Goal: Check status: Check status

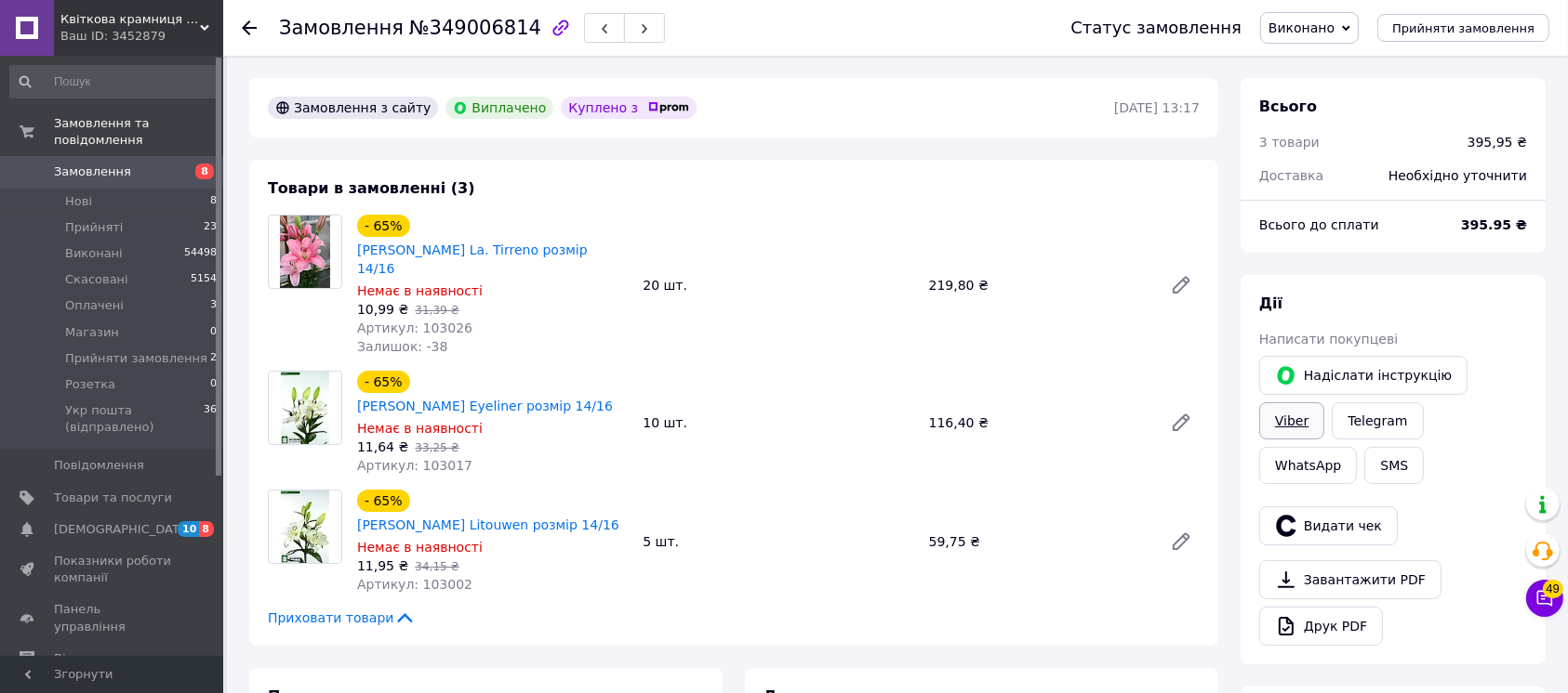
click at [1324, 402] on link "Viber" at bounding box center [1291, 420] width 65 height 37
click at [109, 164] on span "Замовлення" at bounding box center [92, 173] width 77 height 17
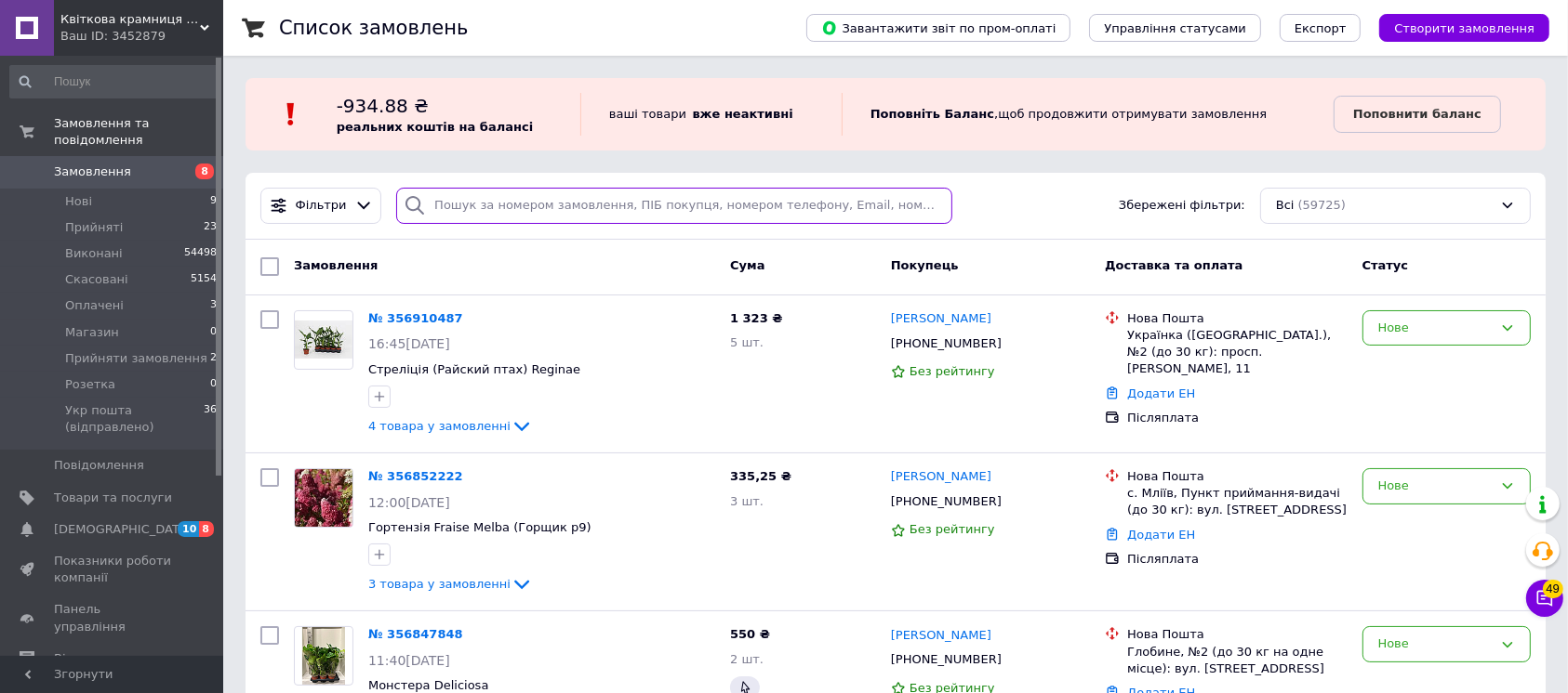
click at [490, 208] on input "search" at bounding box center [674, 206] width 556 height 36
paste input "355373329"
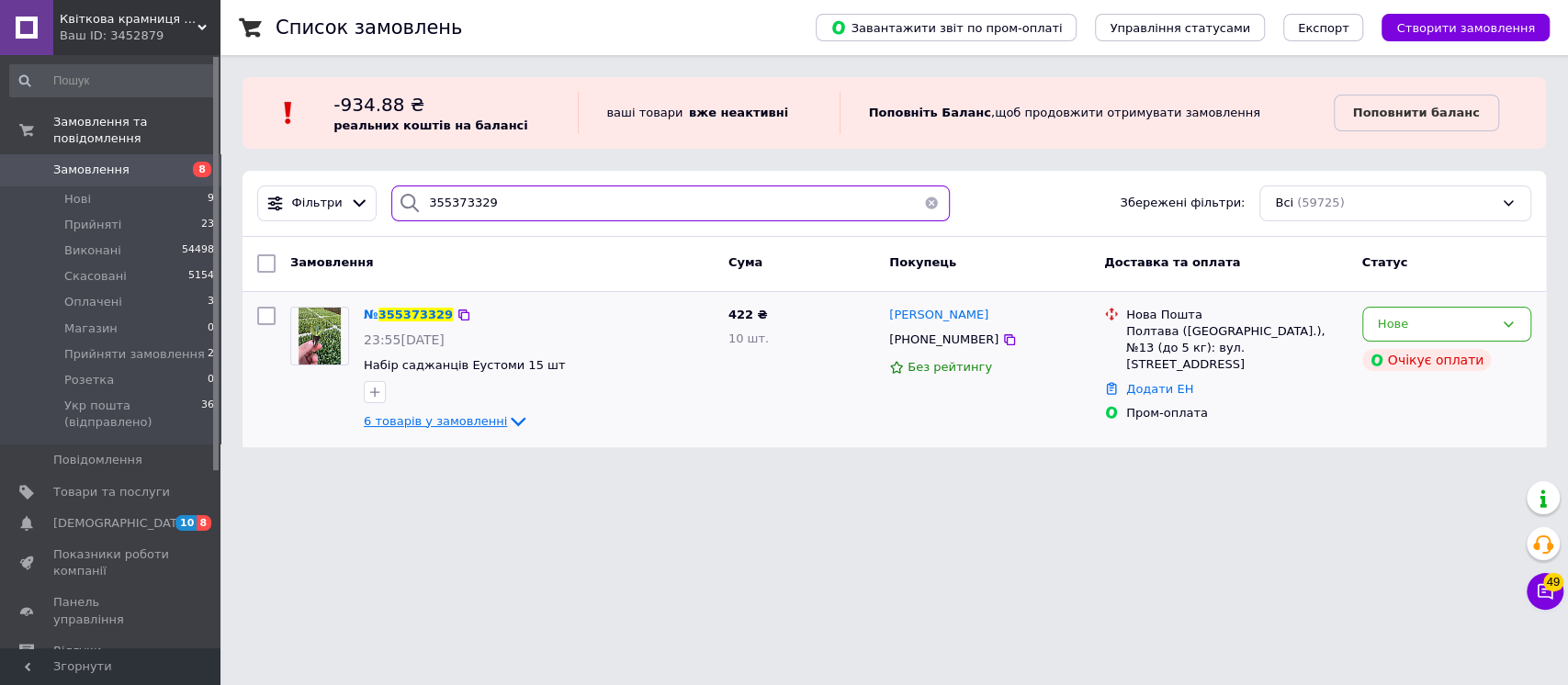
type input "355373329"
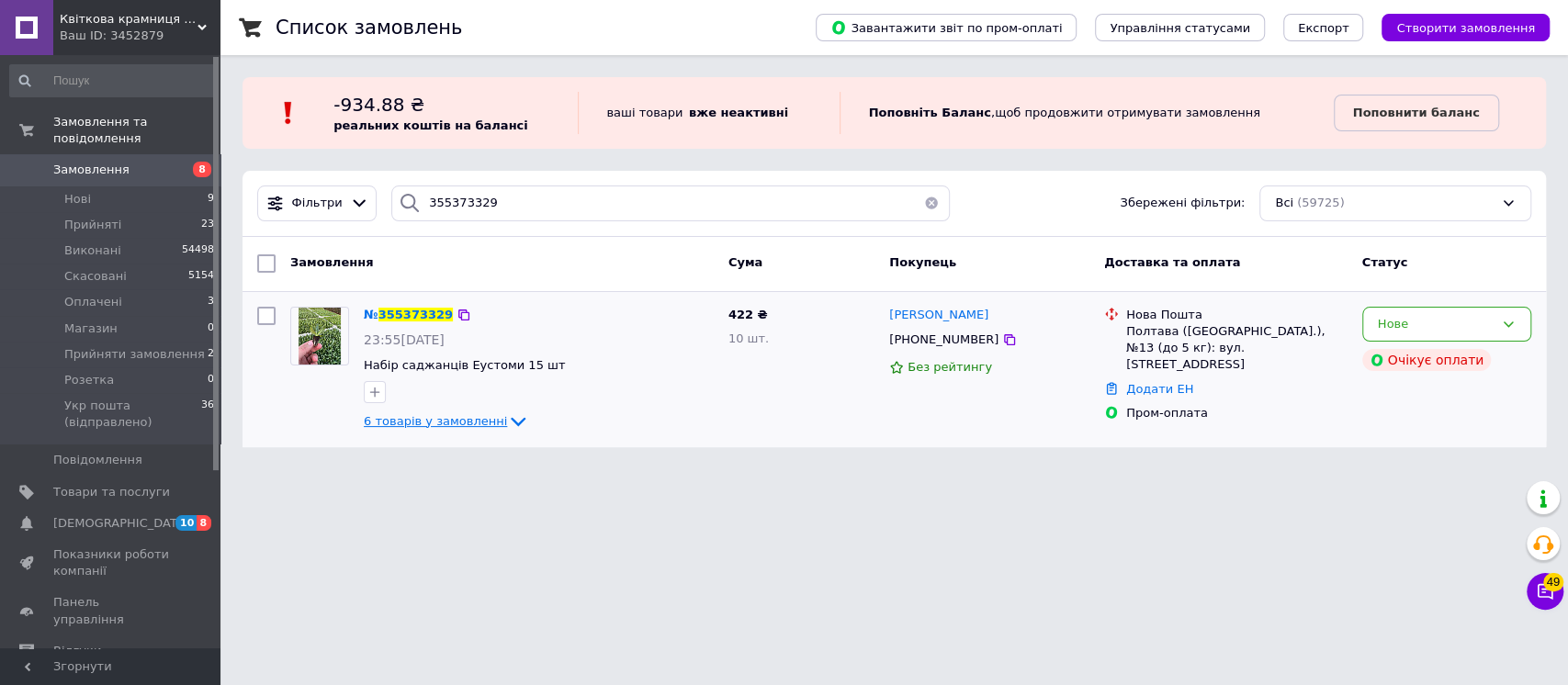
click at [433, 423] on span "6 товарів у замовленні" at bounding box center [435, 421] width 143 height 14
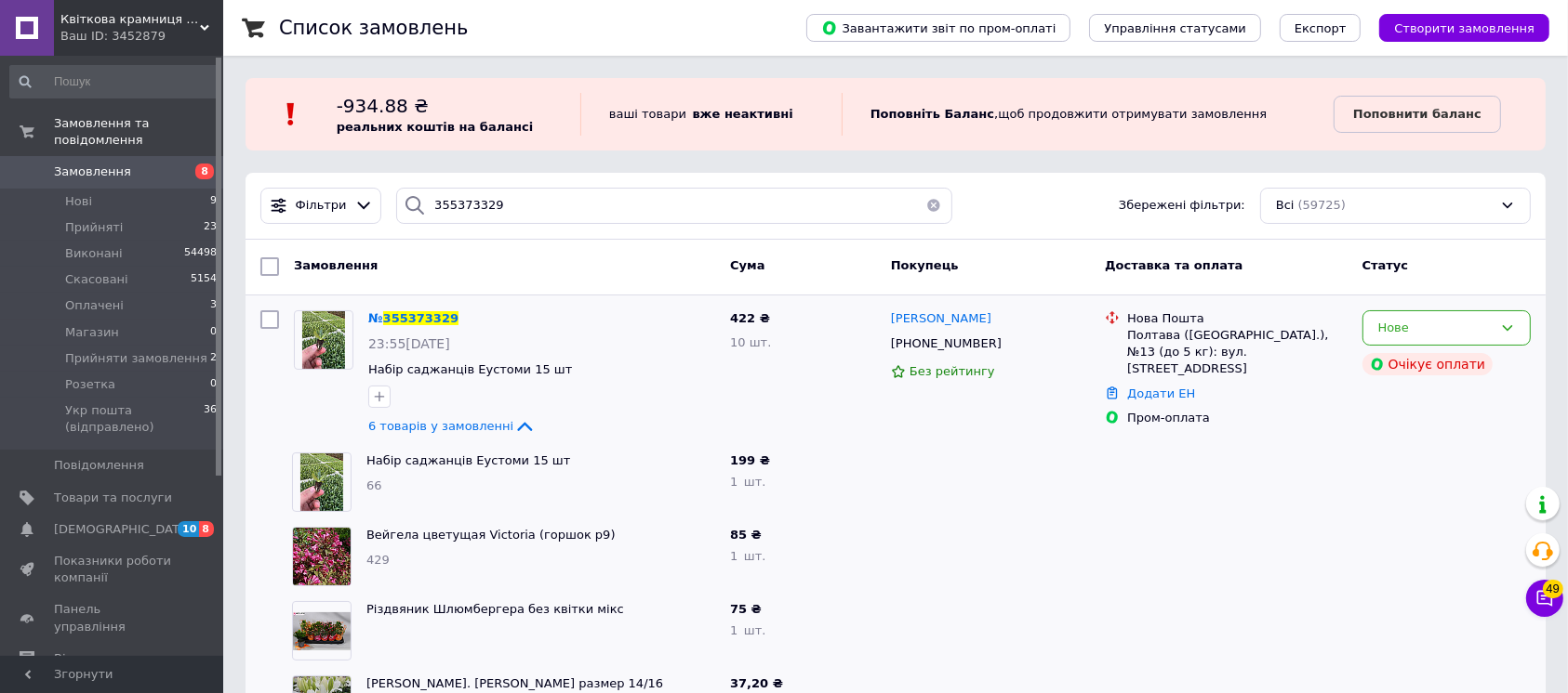
scroll to position [228, 0]
